Goal: Task Accomplishment & Management: Manage account settings

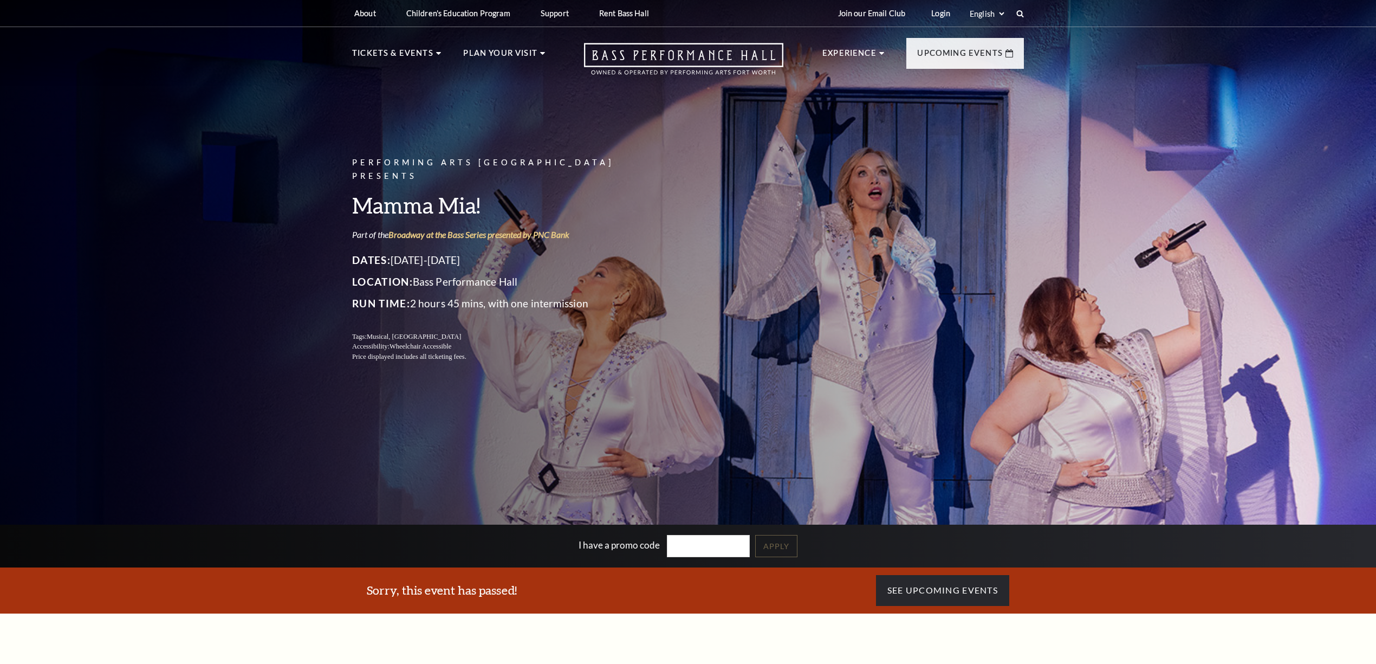
click at [935, 16] on link "Login" at bounding box center [941, 13] width 36 height 27
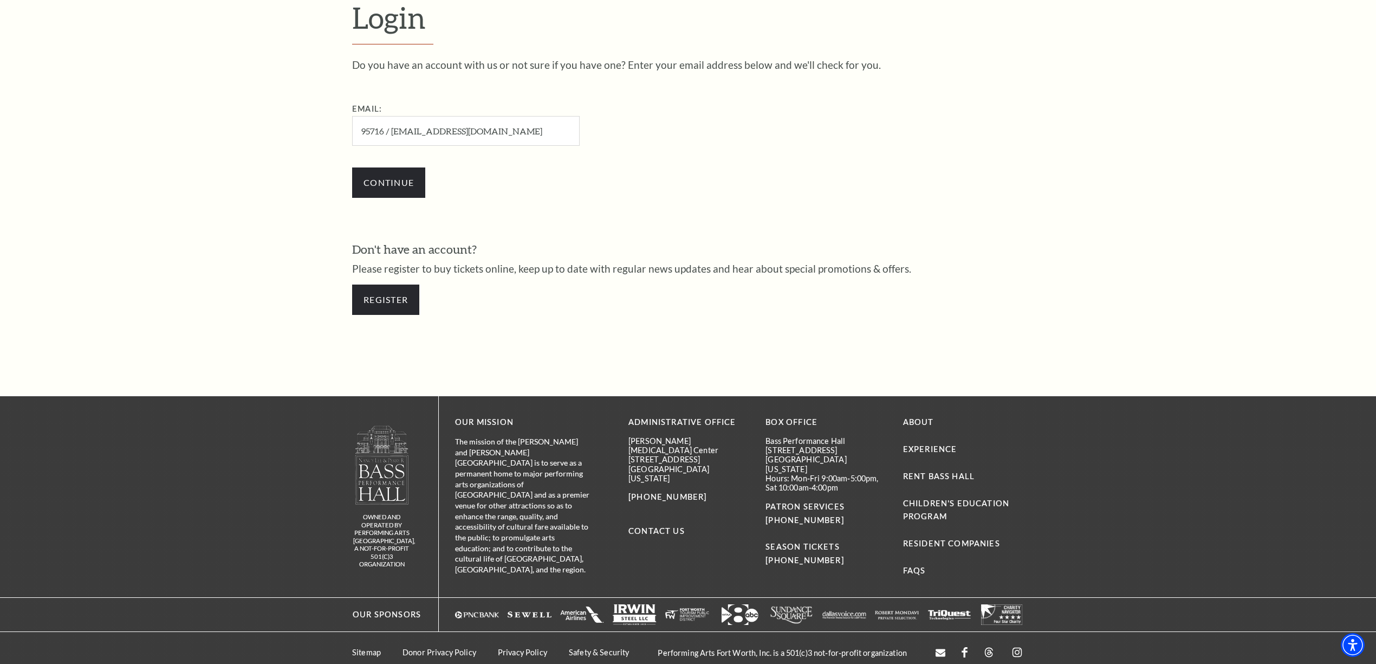
click at [389, 128] on input "95716 / ahtesaforter18@gmail.com" at bounding box center [466, 131] width 228 height 30
drag, startPoint x: 391, startPoint y: 131, endPoint x: 170, endPoint y: 132, distance: 221.6
click at [170, 127] on form "Login Do you have an account with us or not sure if you have one? Enter your em…" at bounding box center [688, 163] width 1376 height 466
type input "ahtesaforter18@gmail.com"
click at [352, 167] on input "Continue" at bounding box center [388, 182] width 73 height 30
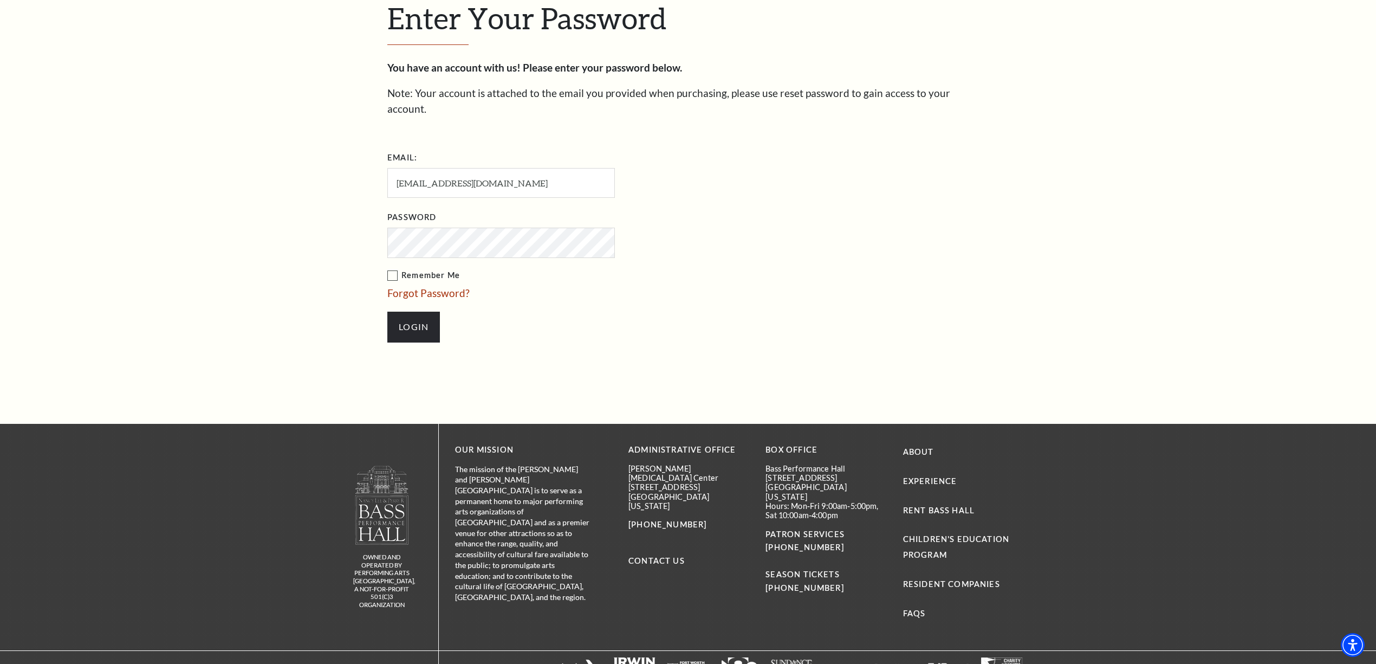
click at [387, 311] on input "Login" at bounding box center [413, 326] width 53 height 30
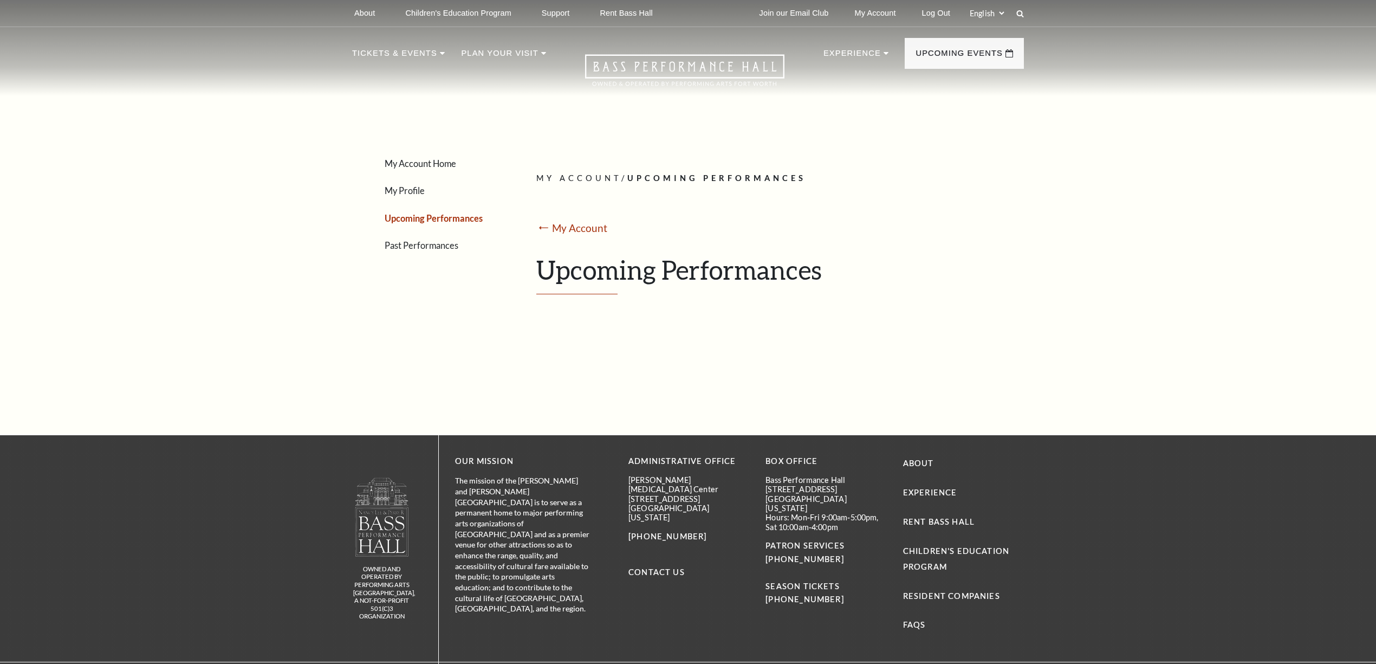
click at [460, 218] on link "Upcoming Performances" at bounding box center [434, 218] width 98 height 10
